Goal: Information Seeking & Learning: Learn about a topic

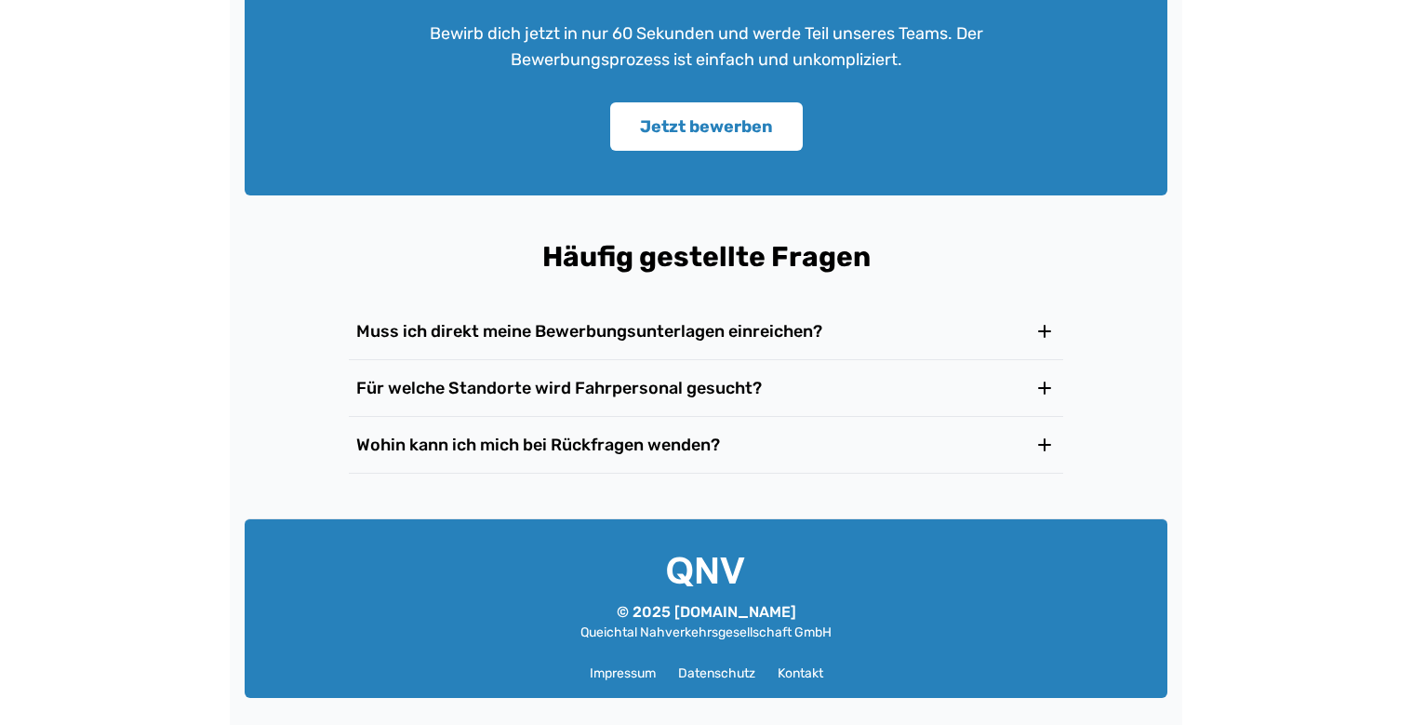
scroll to position [2995, 0]
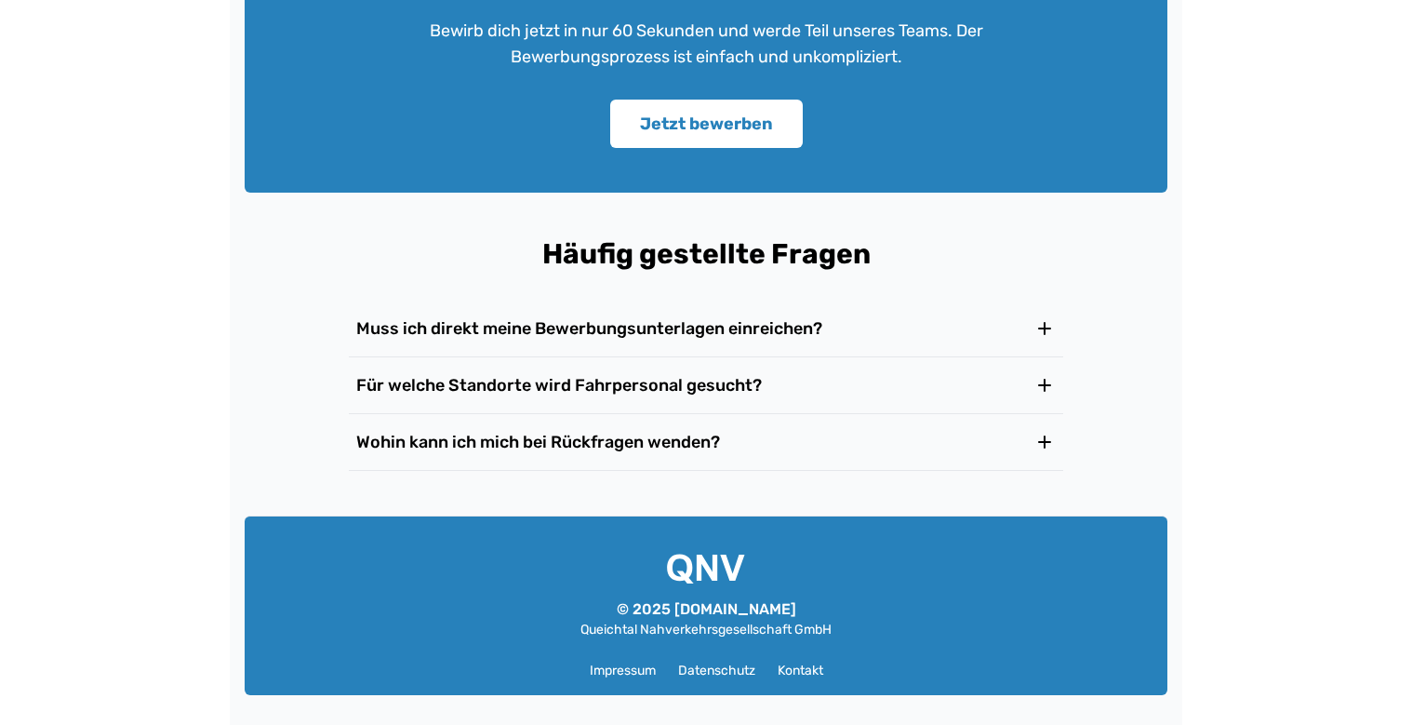
click at [623, 385] on h3 "Für welche Standorte wird Fahrpersonal gesucht?" at bounding box center [559, 385] width 406 height 26
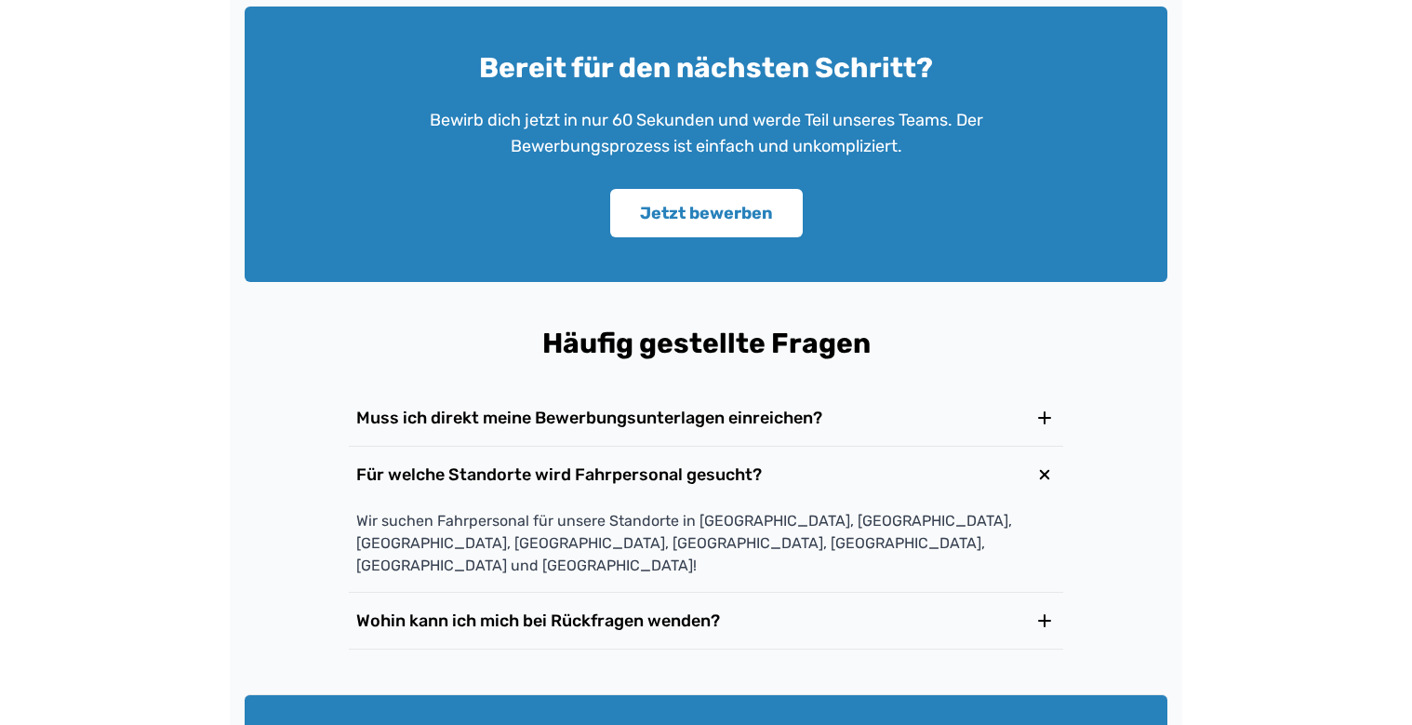
scroll to position [3062, 0]
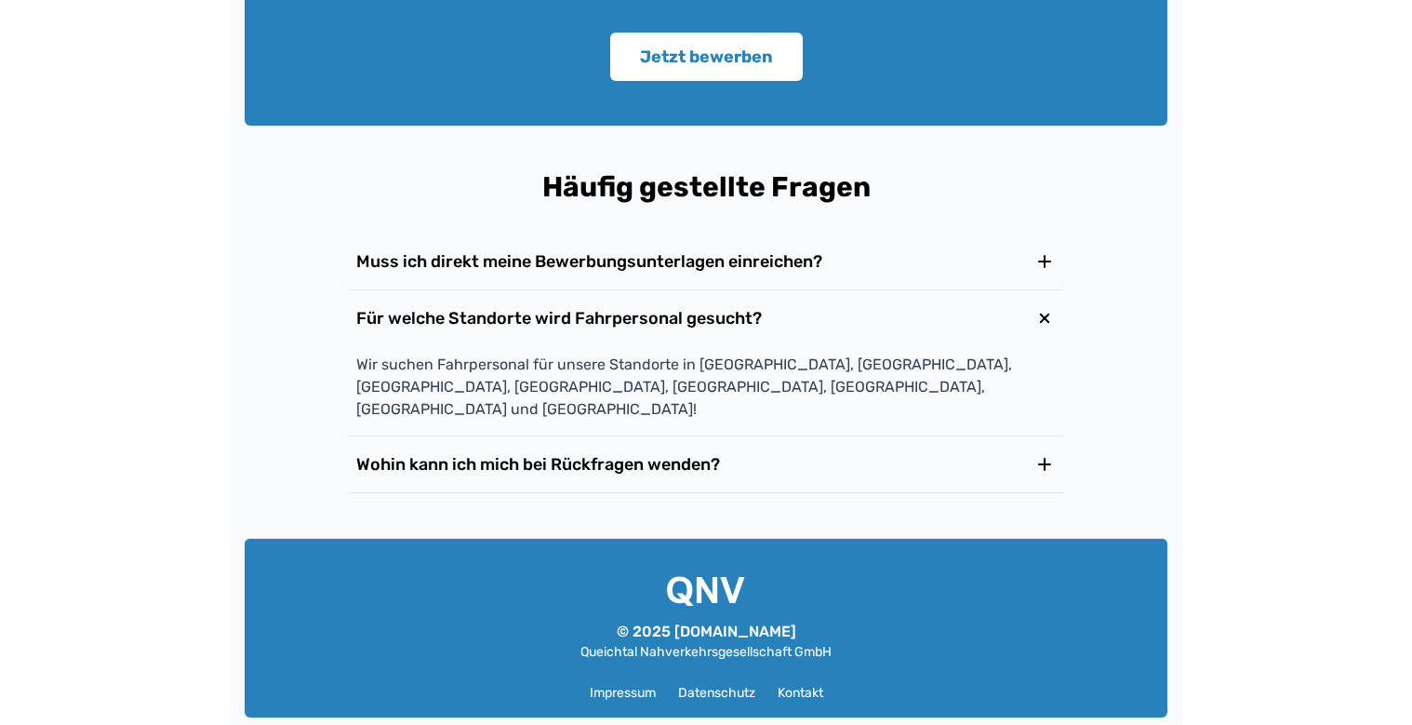
click at [650, 451] on h3 "Wohin kann ich mich bei Rückfragen wenden?" at bounding box center [538, 464] width 364 height 26
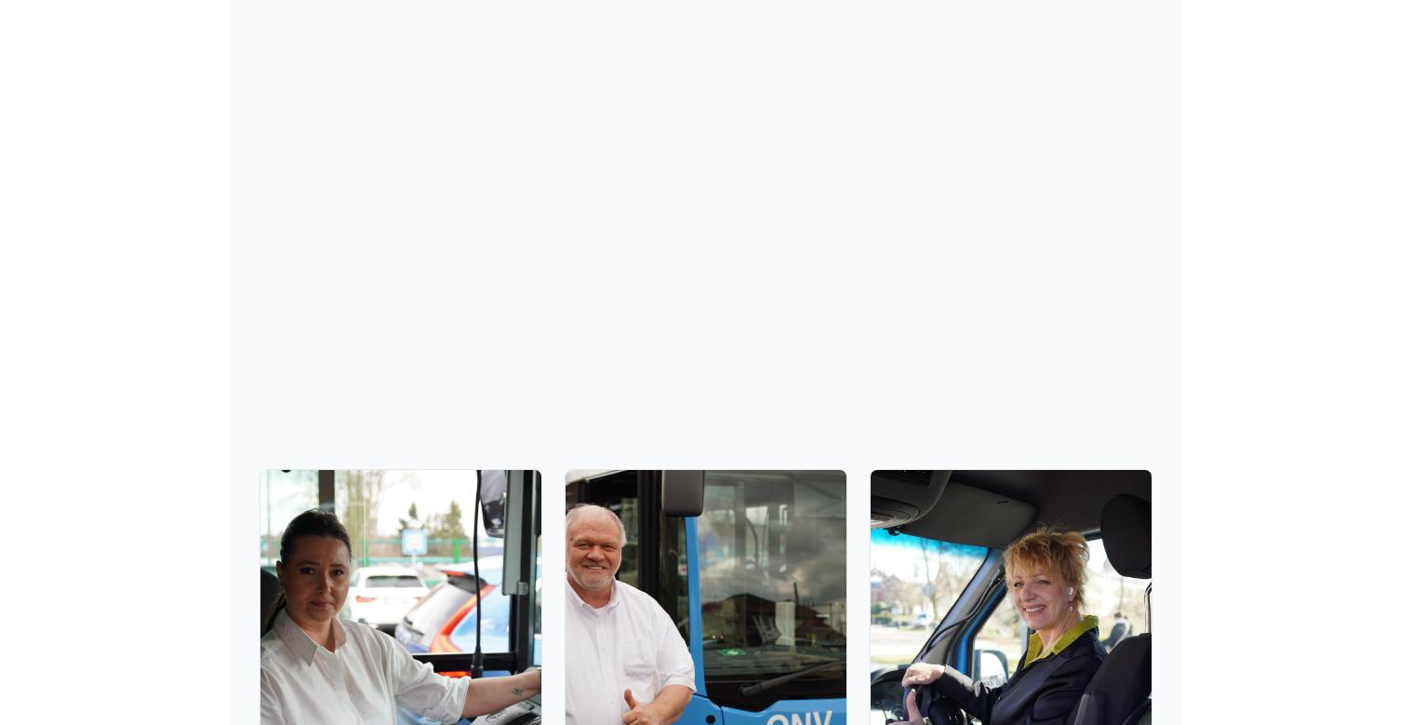
scroll to position [550, 0]
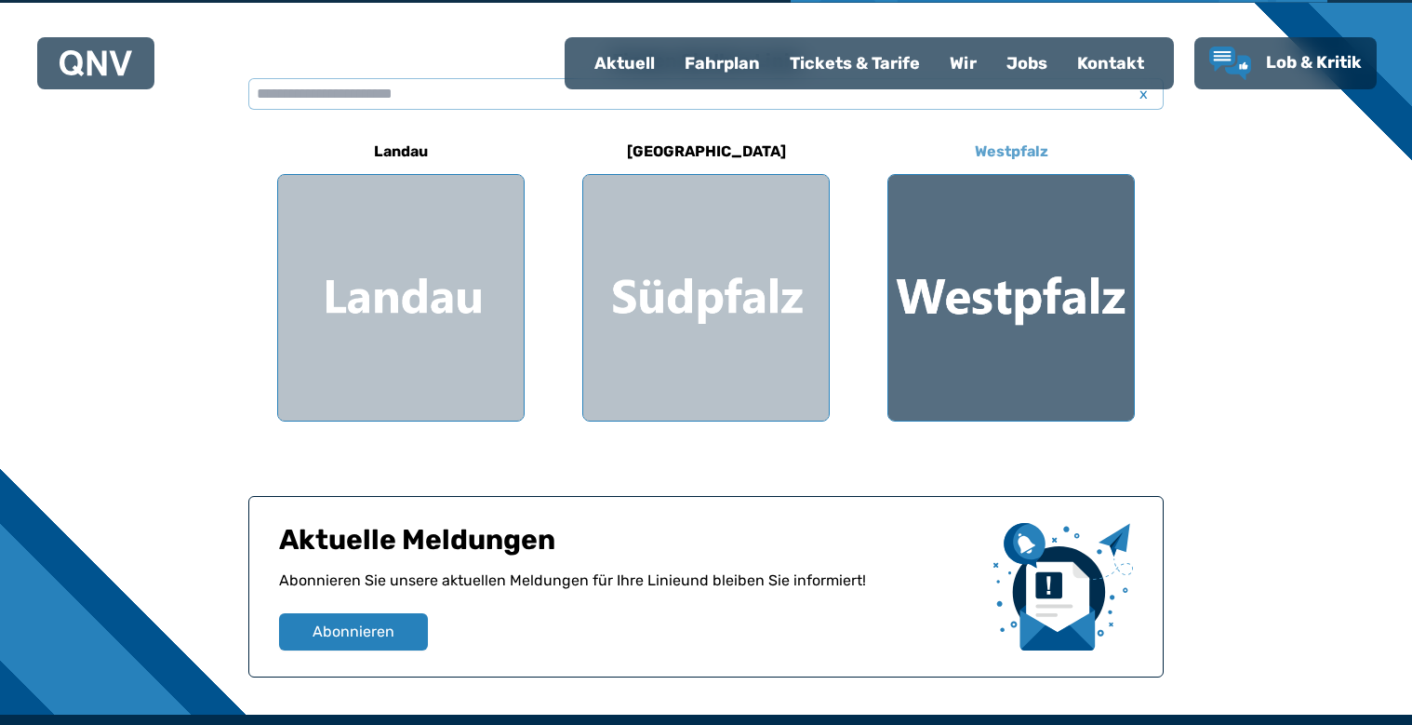
scroll to position [465, 0]
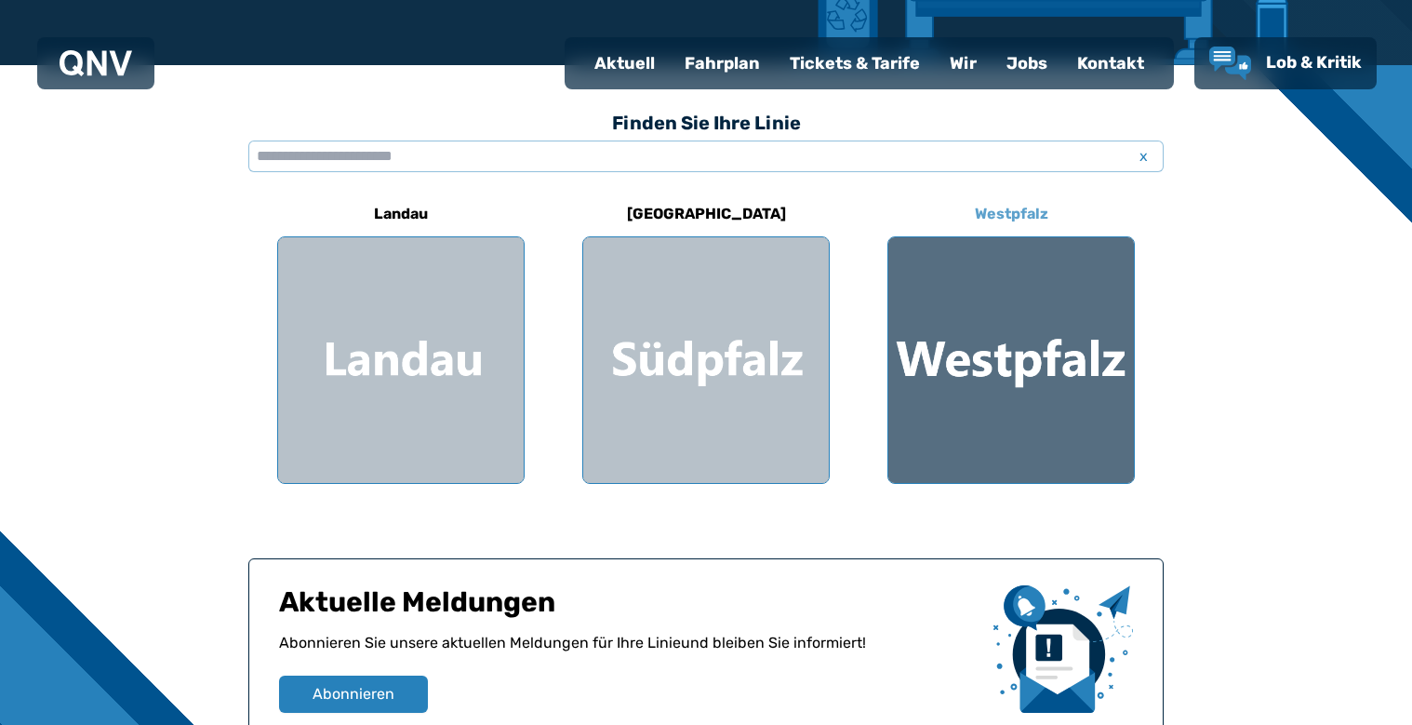
click at [1002, 362] on div at bounding box center [1012, 360] width 246 height 246
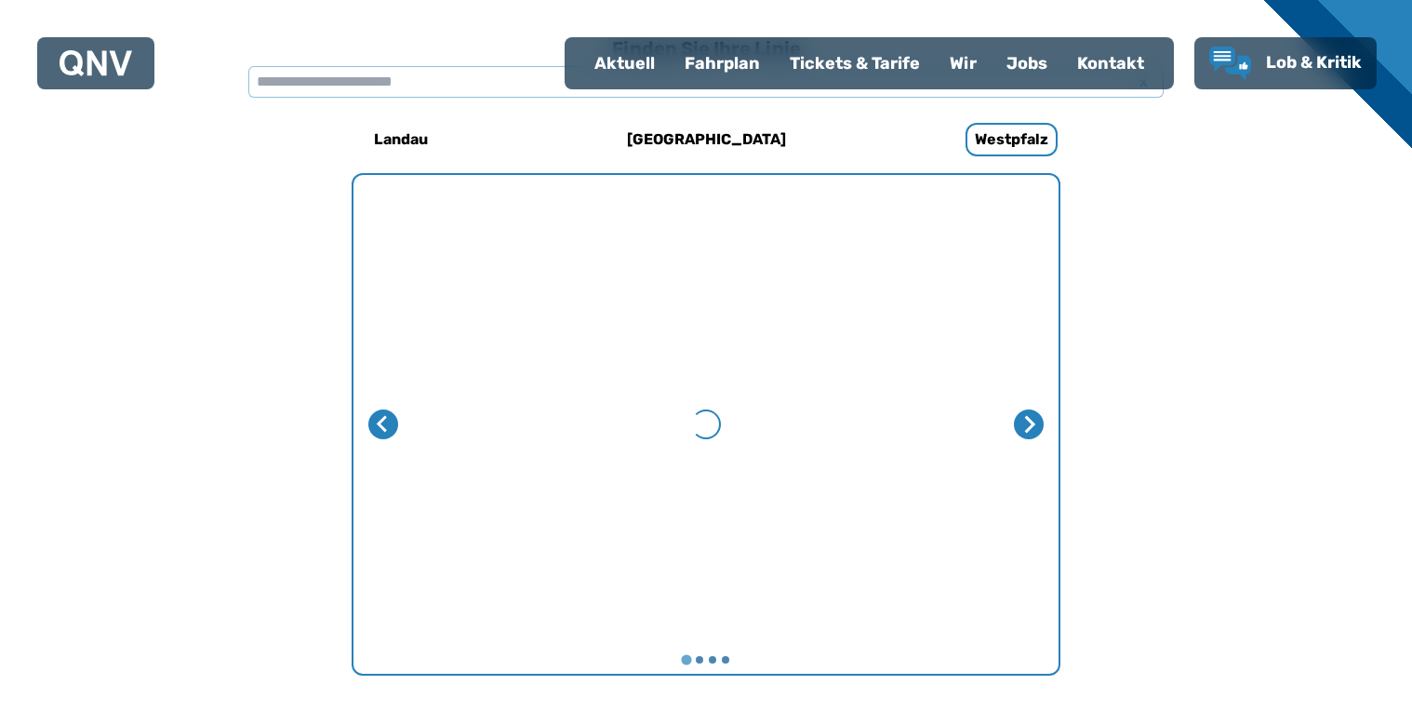
scroll to position [573, 0]
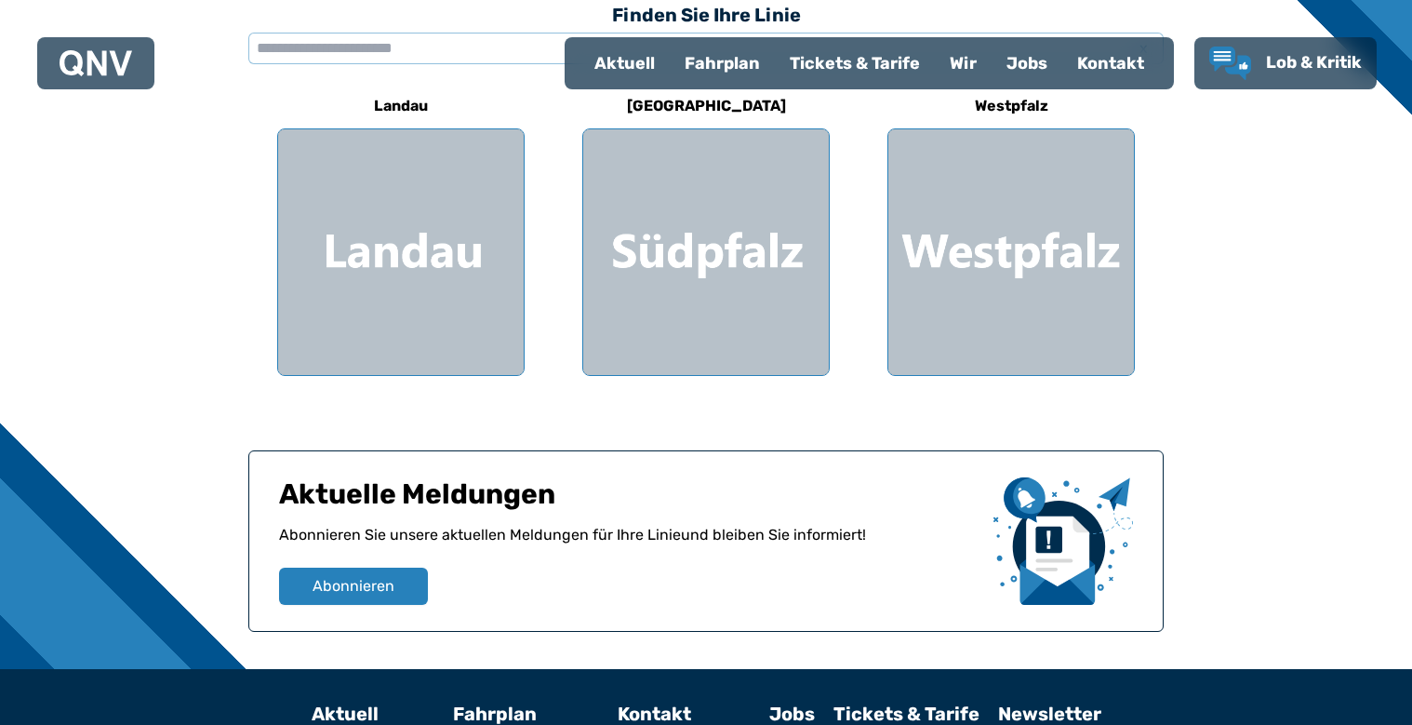
scroll to position [465, 0]
